Goal: Task Accomplishment & Management: Use online tool/utility

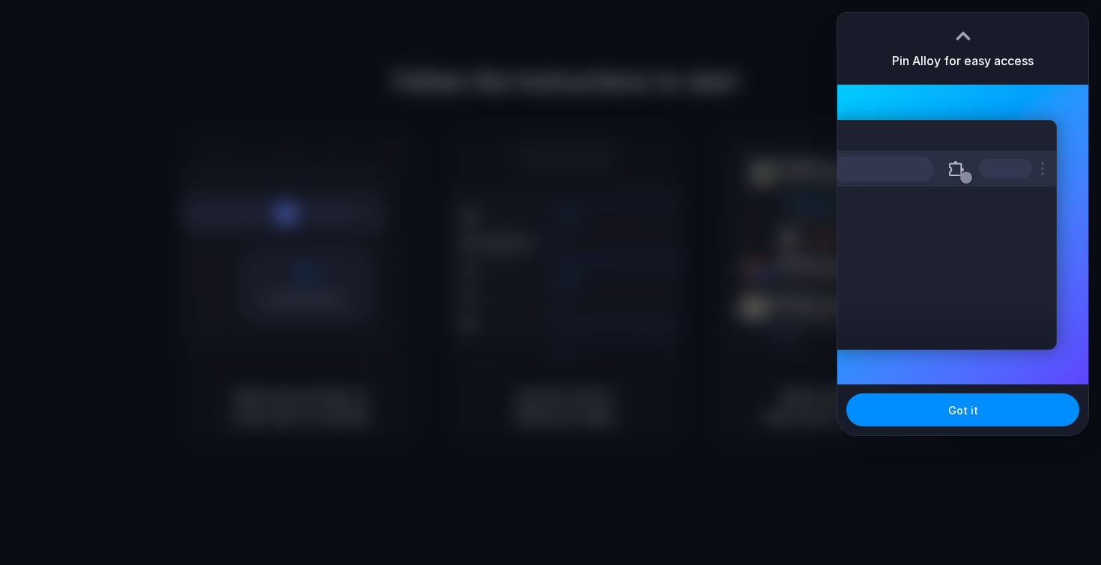
click at [1032, 355] on div "Extensions Alloy · AI Prototyping for..." at bounding box center [963, 235] width 251 height 300
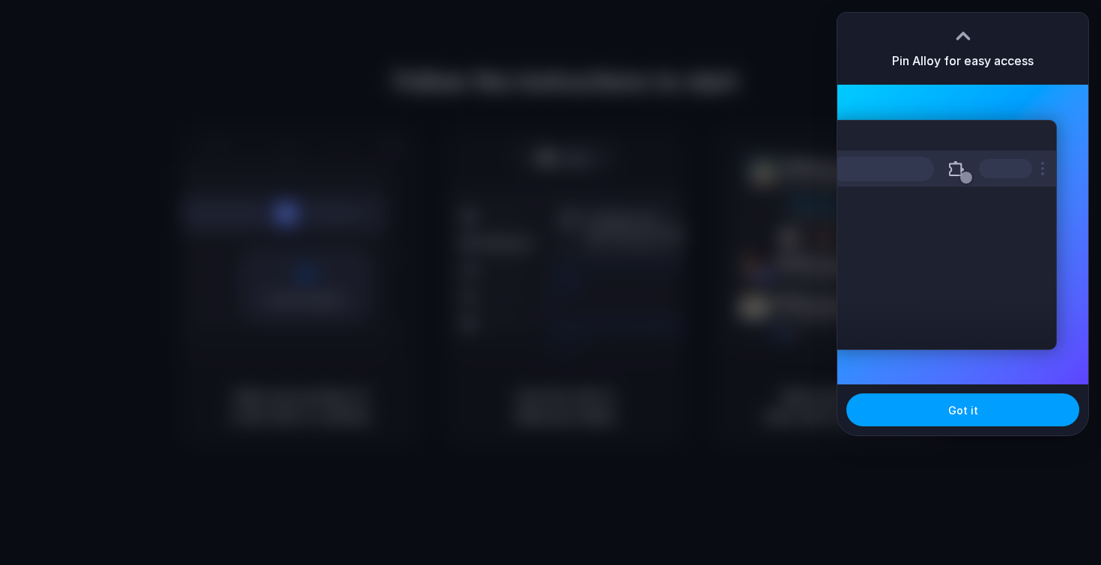
click at [973, 407] on span "Got it" at bounding box center [964, 410] width 30 height 16
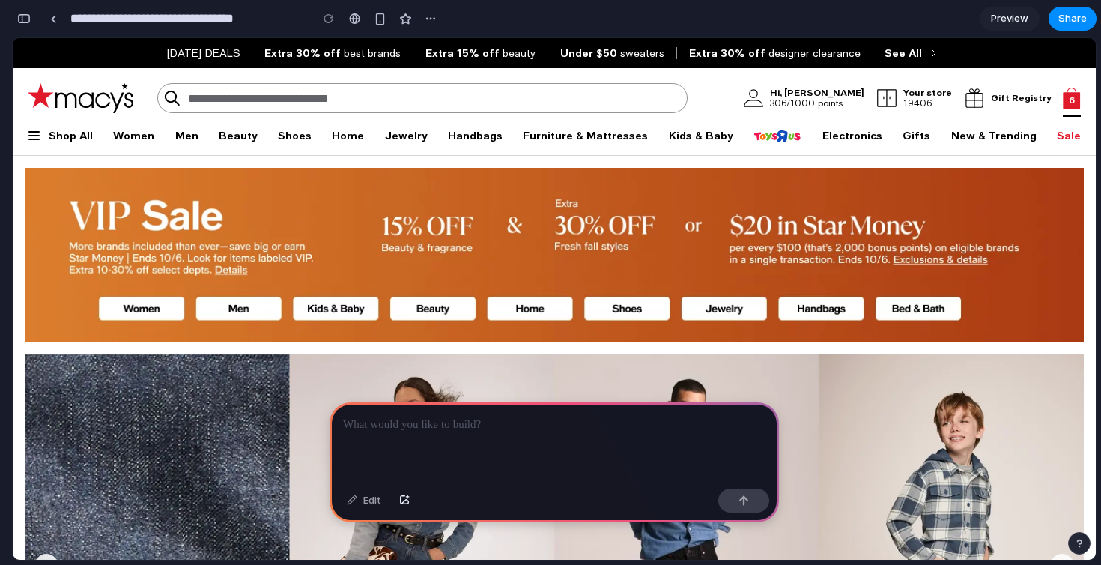
click at [1073, 97] on link "6" at bounding box center [1072, 98] width 18 height 30
click at [1066, 104] on link "6" at bounding box center [1072, 98] width 18 height 30
click at [1079, 105] on link "6" at bounding box center [1072, 98] width 18 height 30
click at [1063, 97] on link "6" at bounding box center [1072, 98] width 18 height 30
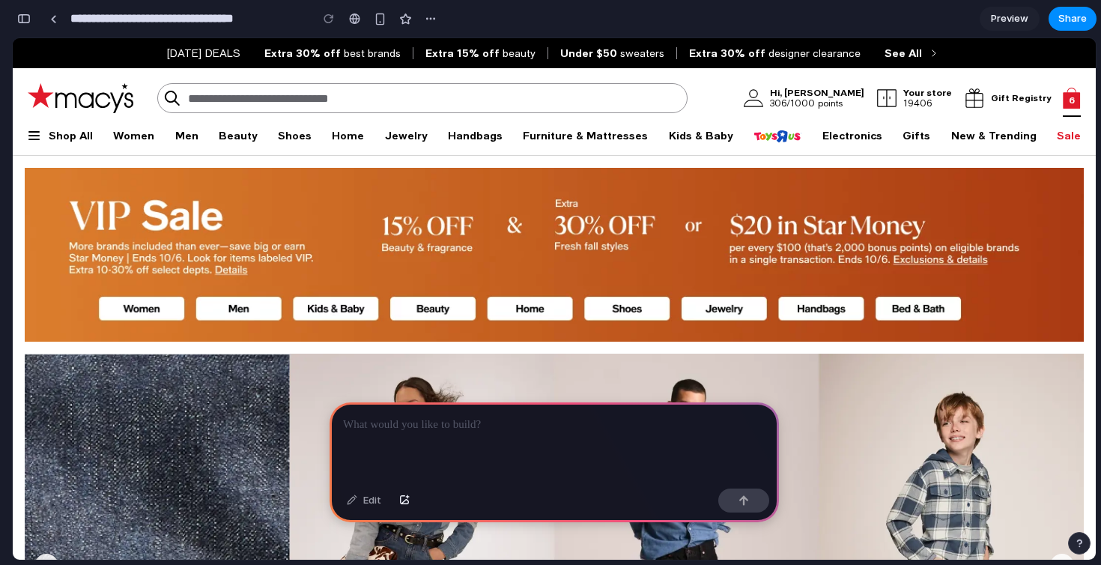
click at [1063, 97] on link "6" at bounding box center [1072, 98] width 18 height 30
click at [52, 20] on div at bounding box center [53, 19] width 7 height 8
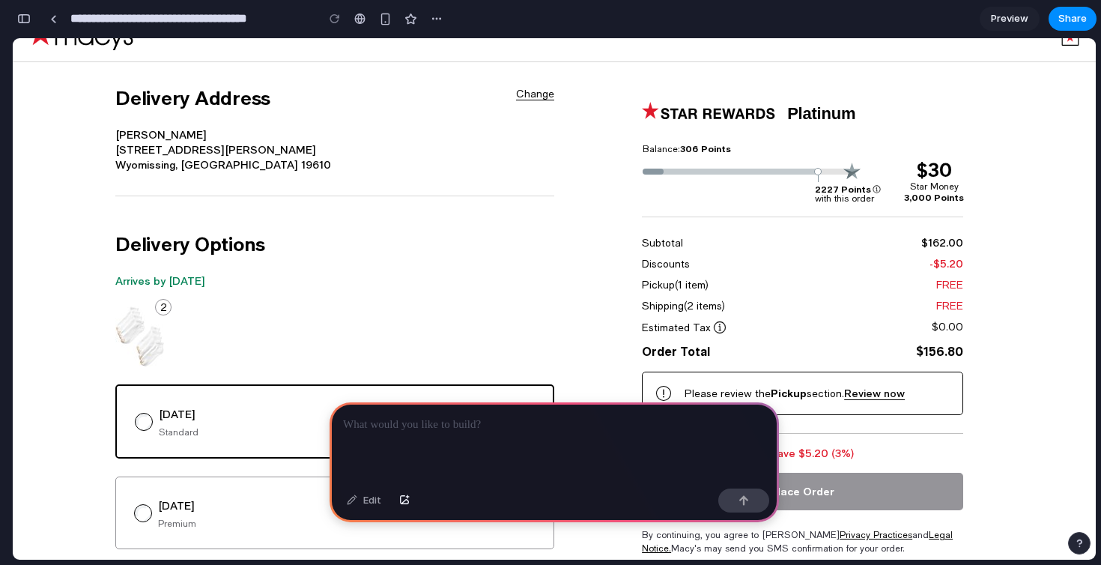
scroll to position [32, 0]
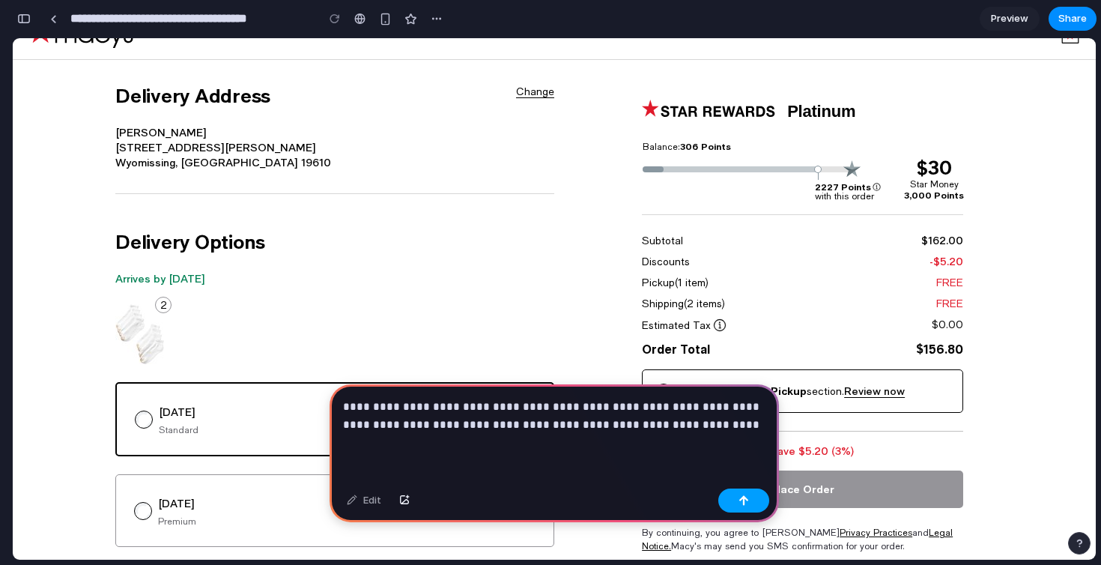
click at [747, 503] on div "button" at bounding box center [744, 500] width 10 height 10
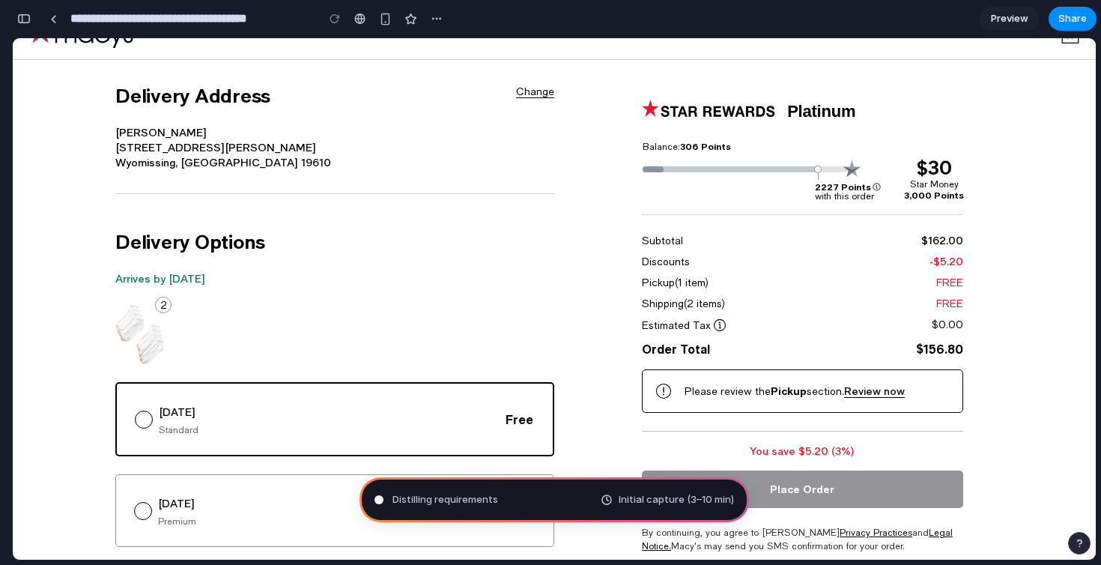
type input "**********"
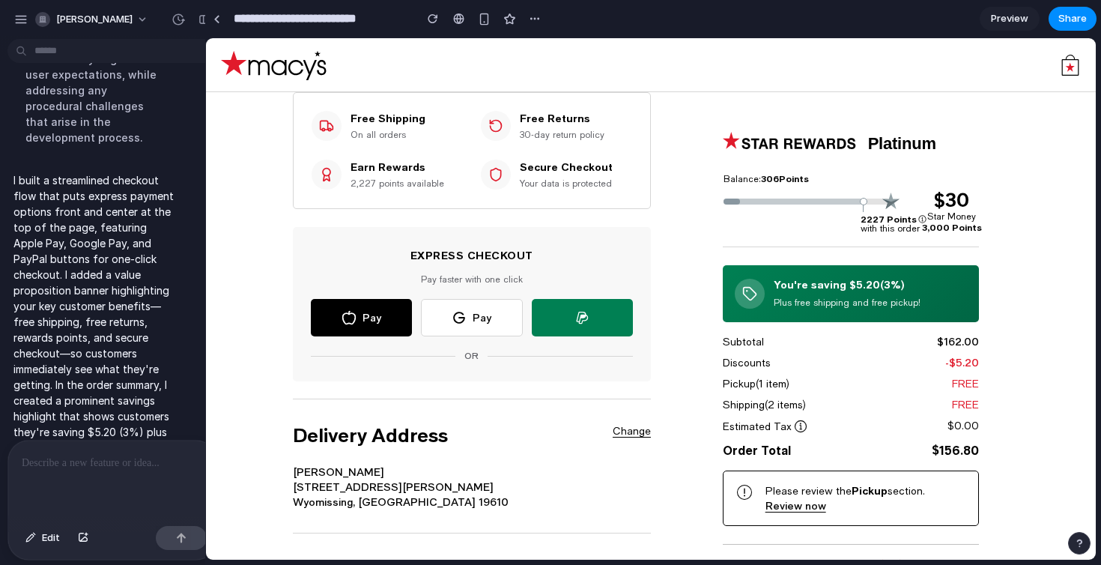
scroll to position [593, 0]
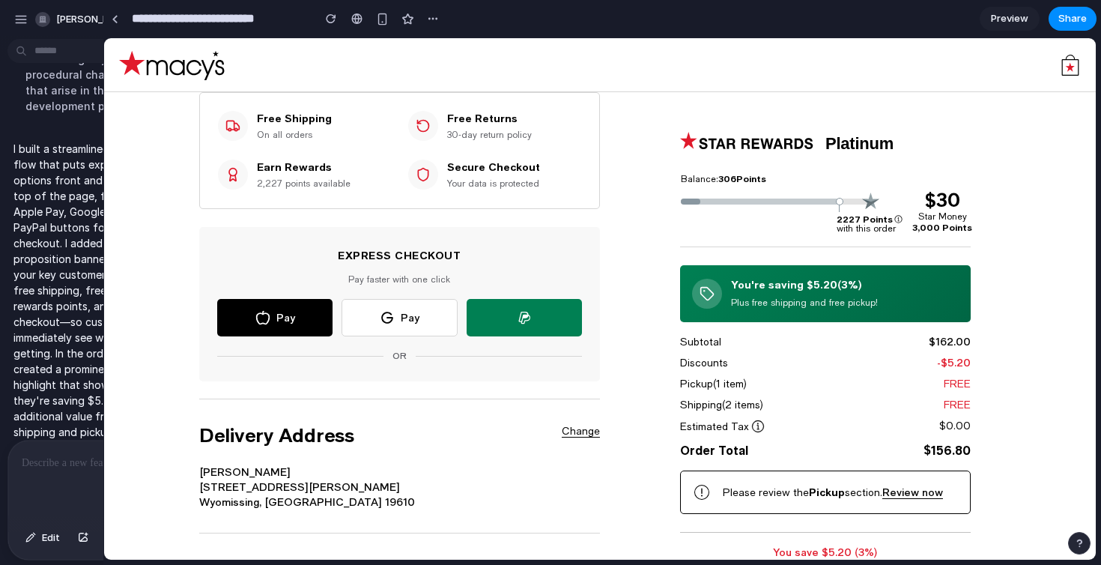
drag, startPoint x: 334, startPoint y: 232, endPoint x: 103, endPoint y: 259, distance: 232.3
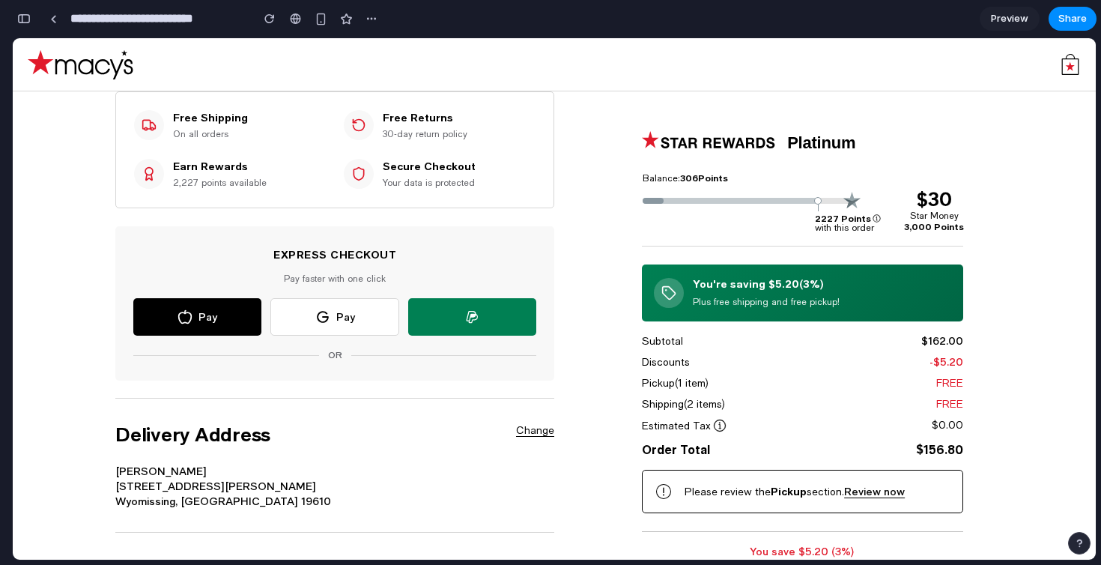
scroll to position [0, 0]
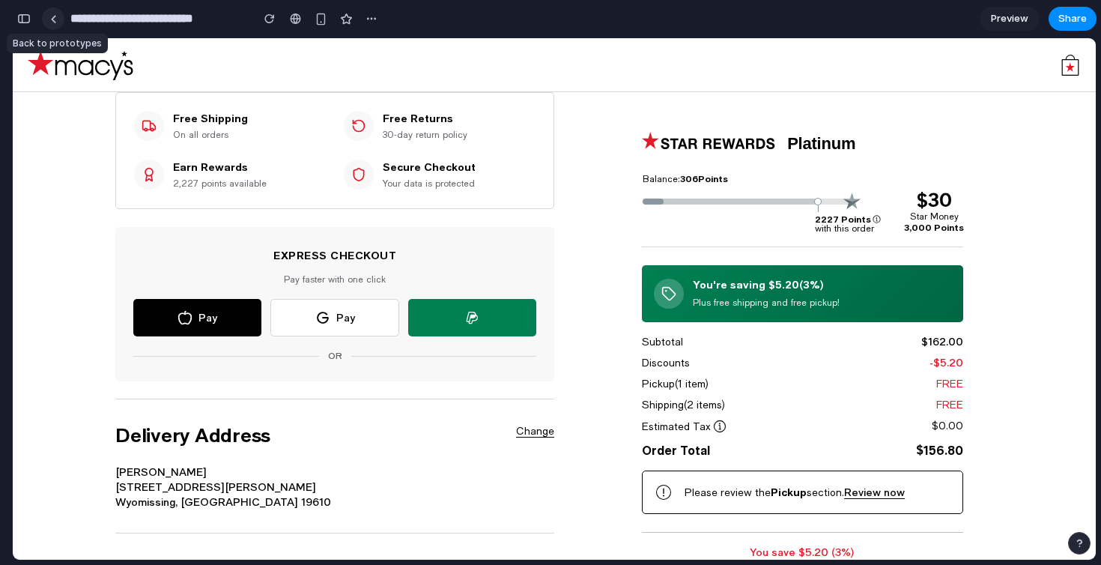
click at [52, 21] on div at bounding box center [53, 19] width 7 height 8
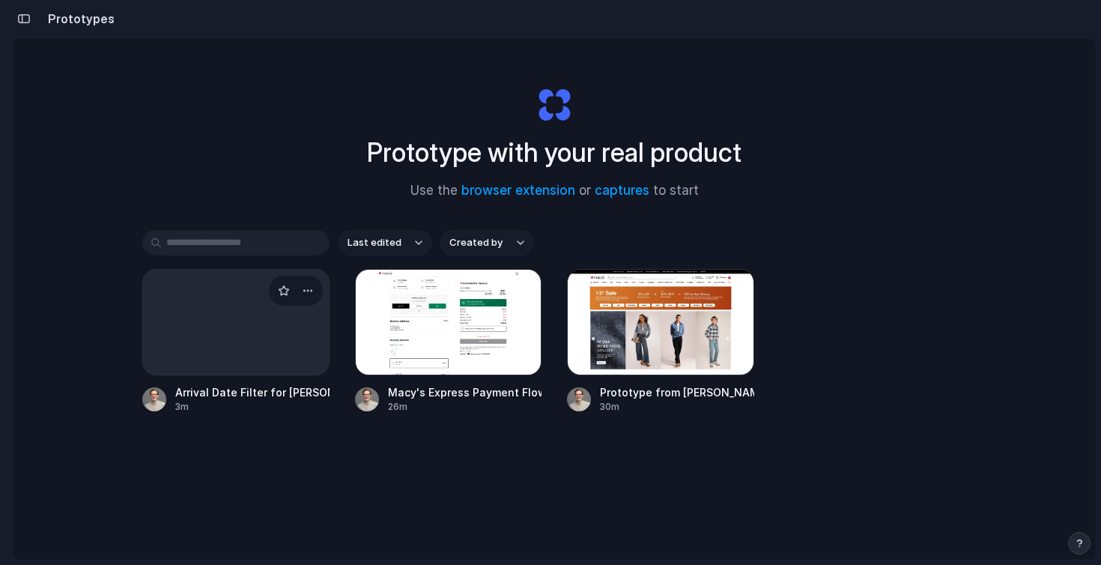
click at [249, 397] on div "Arrival Date Filter for Macy's Dresses" at bounding box center [252, 392] width 154 height 16
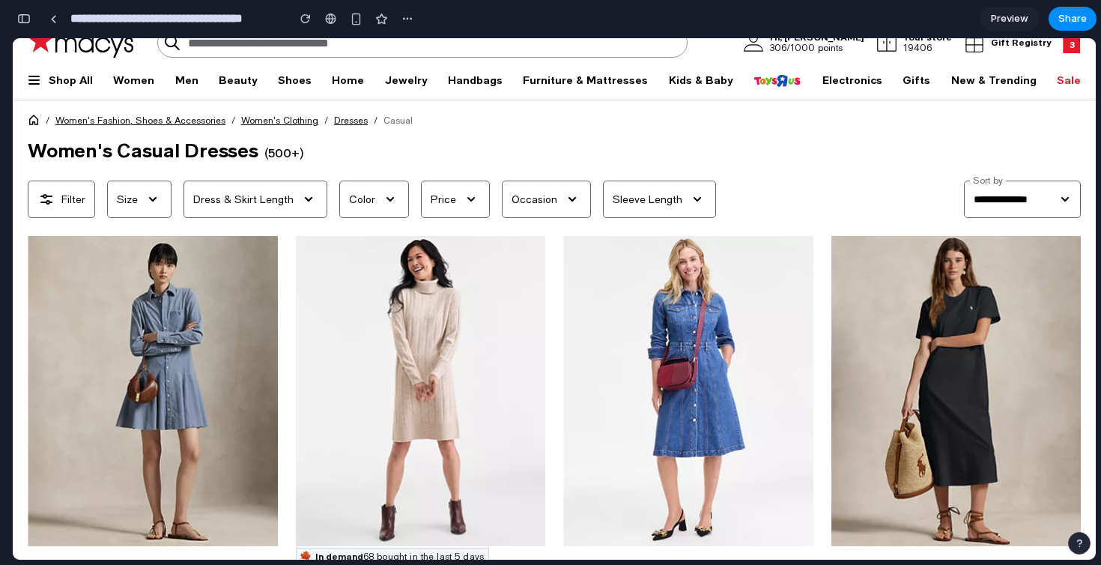
scroll to position [10, 0]
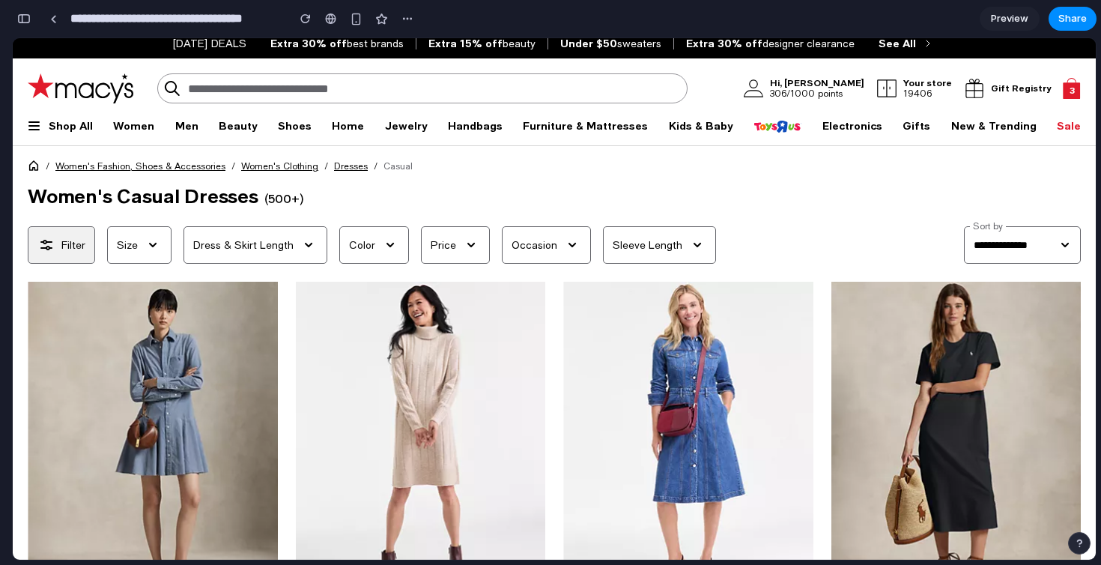
click at [52, 244] on span at bounding box center [46, 245] width 18 height 18
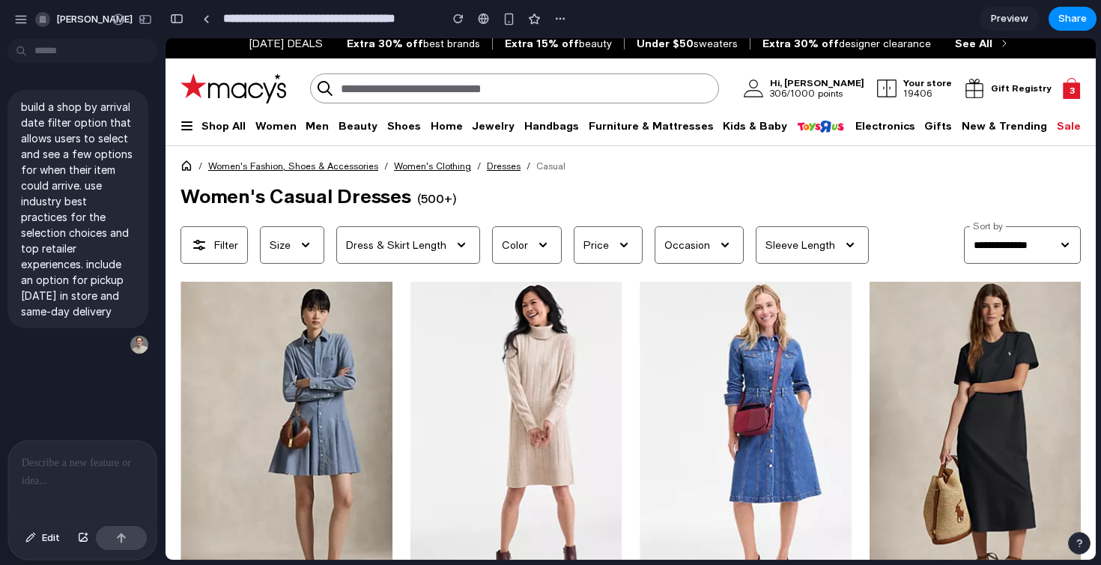
scroll to position [0, 0]
click at [88, 394] on div "build a shop by arrival date filter option that allows users to select and see …" at bounding box center [78, 242] width 156 height 395
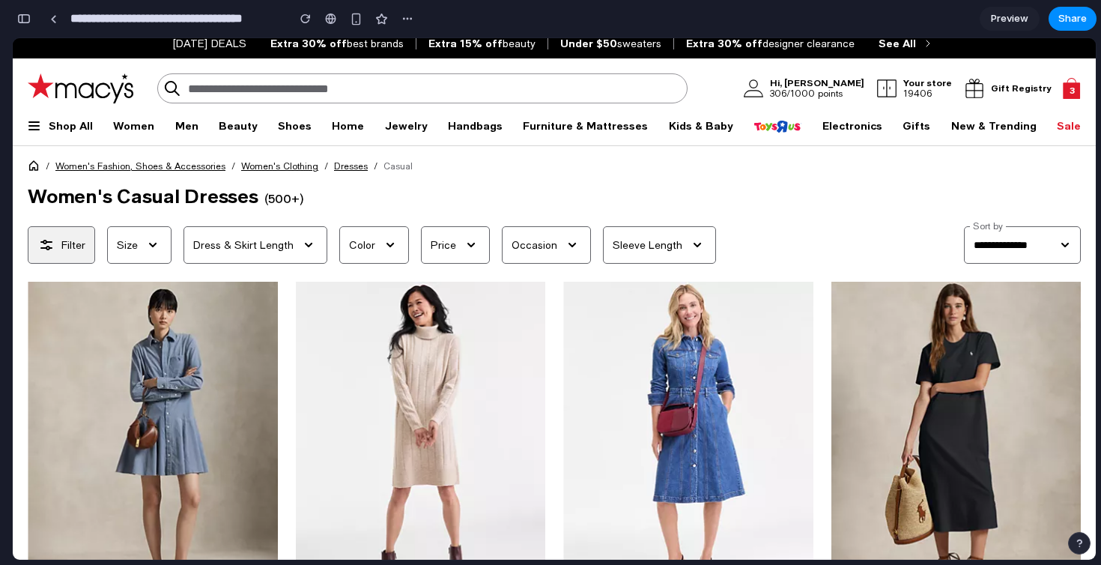
click at [86, 243] on button at bounding box center [61, 244] width 67 height 37
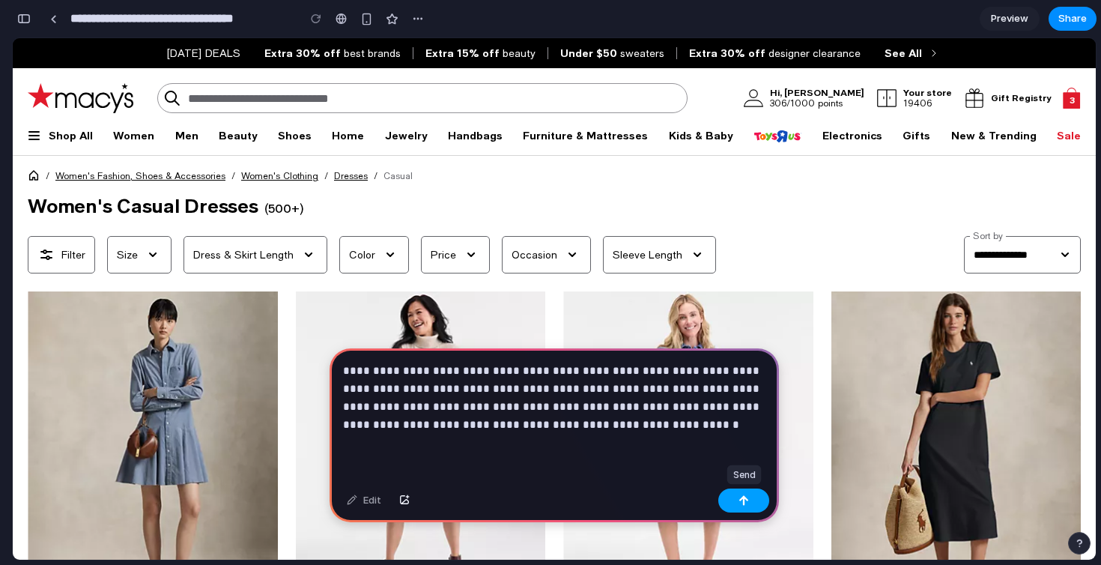
click at [748, 500] on div "button" at bounding box center [744, 500] width 10 height 10
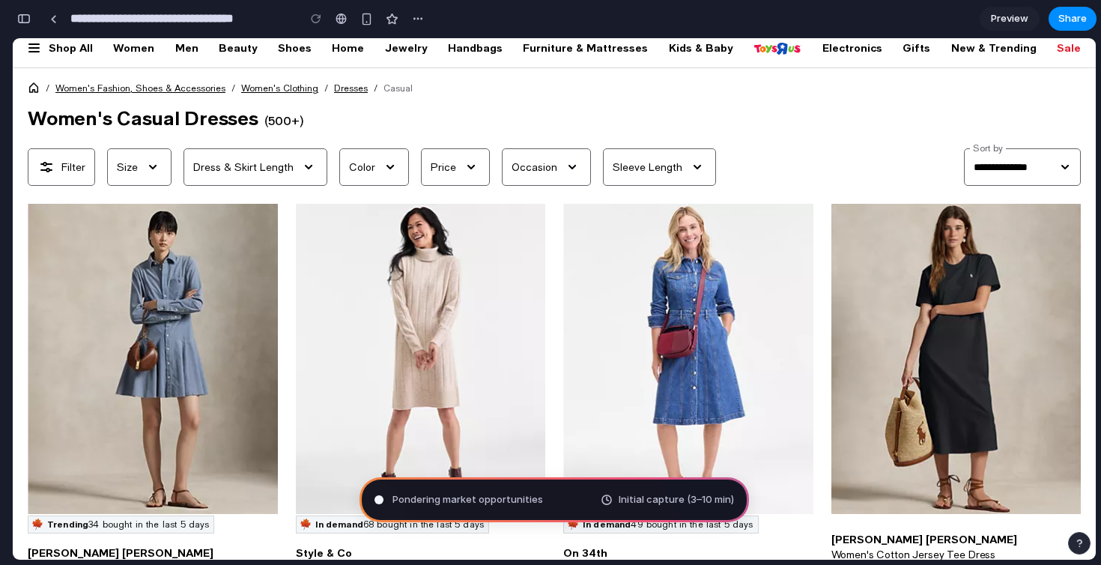
scroll to position [91, 0]
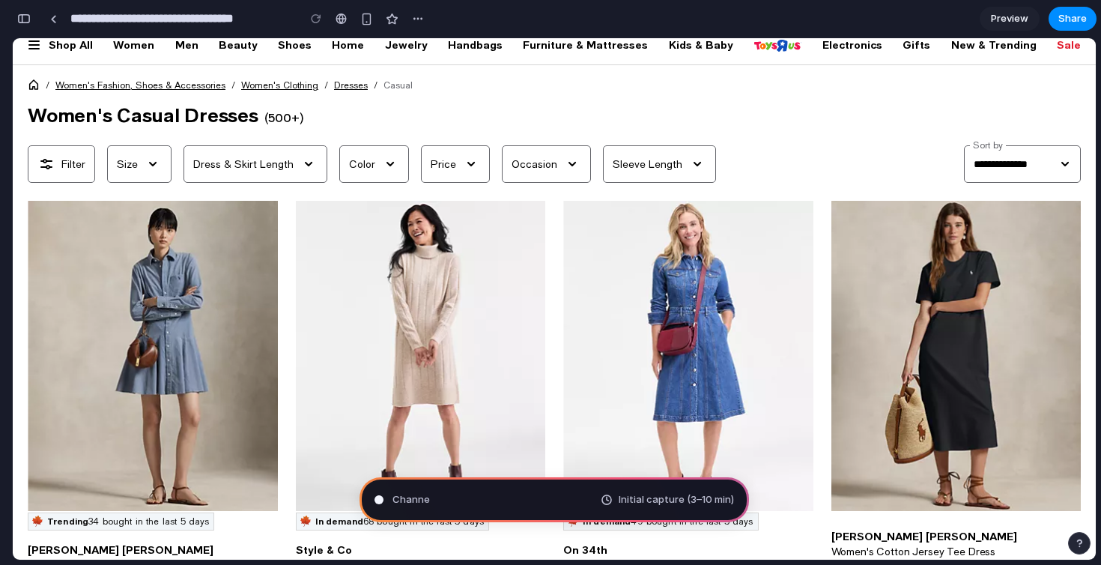
type input "**********"
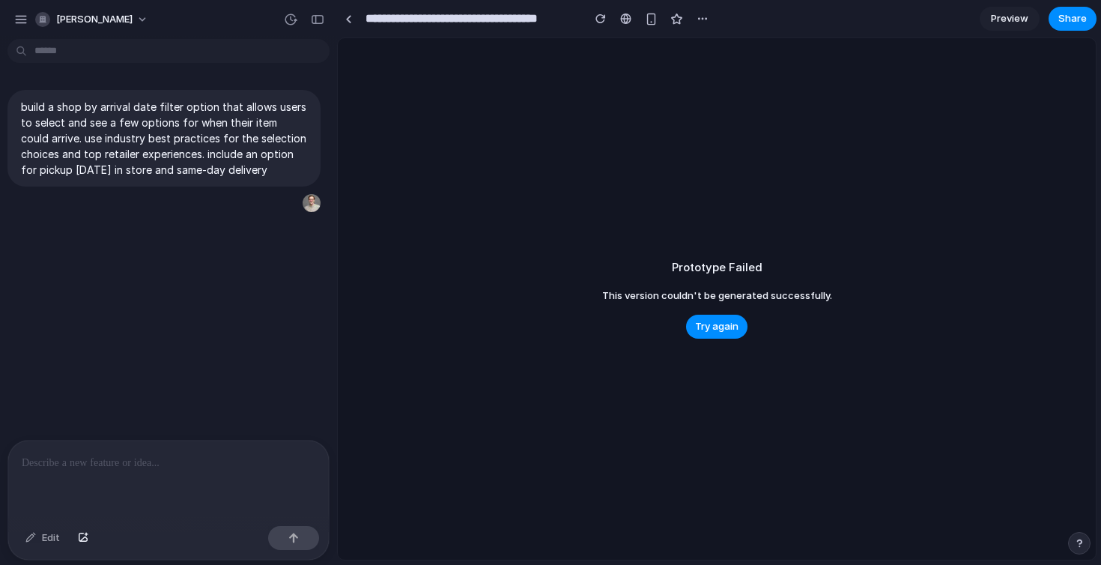
scroll to position [0, 0]
click at [736, 314] on div "Prototype Failed This version couldn't be generated successfully. Try again" at bounding box center [717, 298] width 758 height 521
click at [730, 325] on span "Try again" at bounding box center [716, 326] width 43 height 15
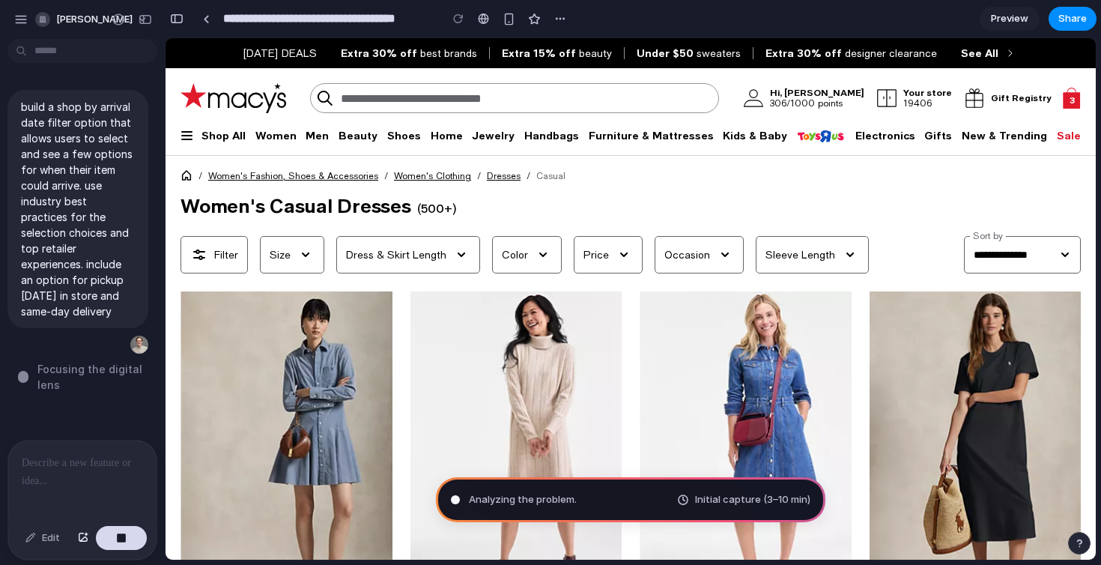
click at [97, 392] on div "build a shop by arrival date filter option that allows users to select and see …" at bounding box center [78, 242] width 156 height 395
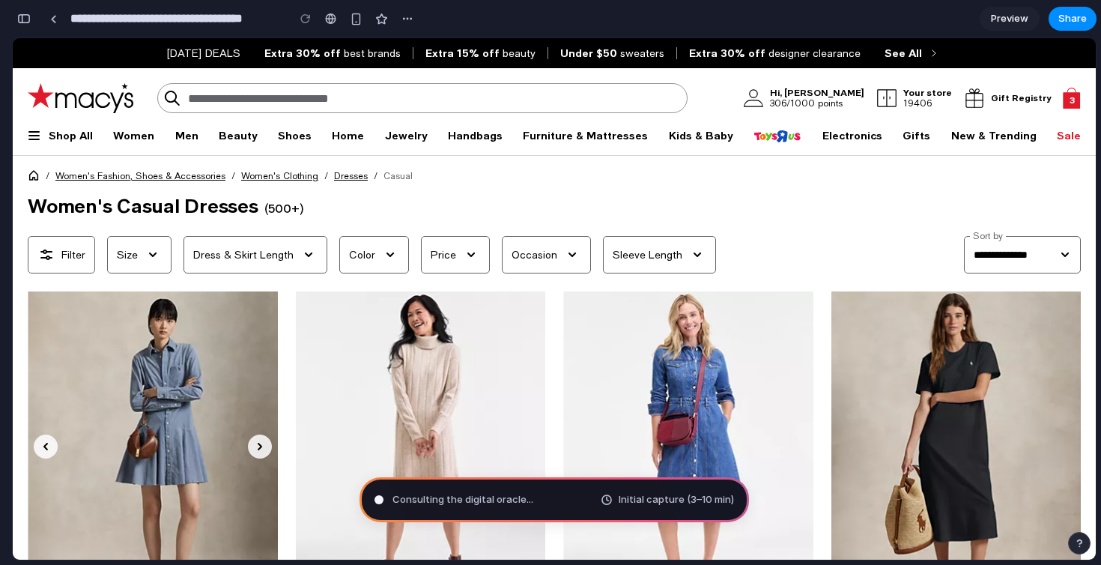
drag, startPoint x: 46, startPoint y: 462, endPoint x: 155, endPoint y: 409, distance: 120.6
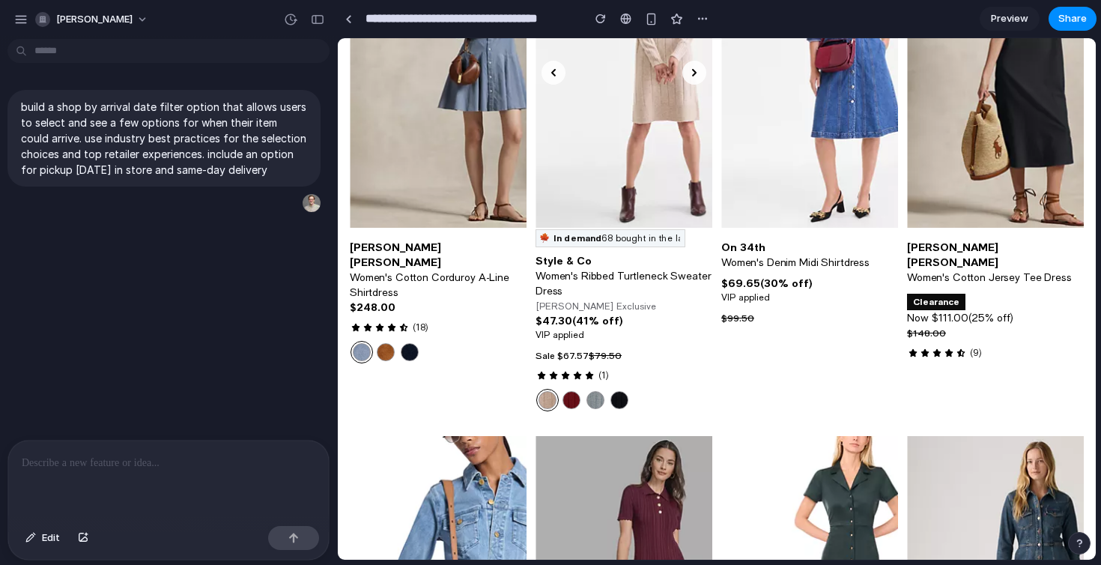
scroll to position [362, 0]
click at [229, 317] on div "build a shop by arrival date filter option that allows users to select and see …" at bounding box center [164, 242] width 328 height 395
